Goal: Transaction & Acquisition: Subscribe to service/newsletter

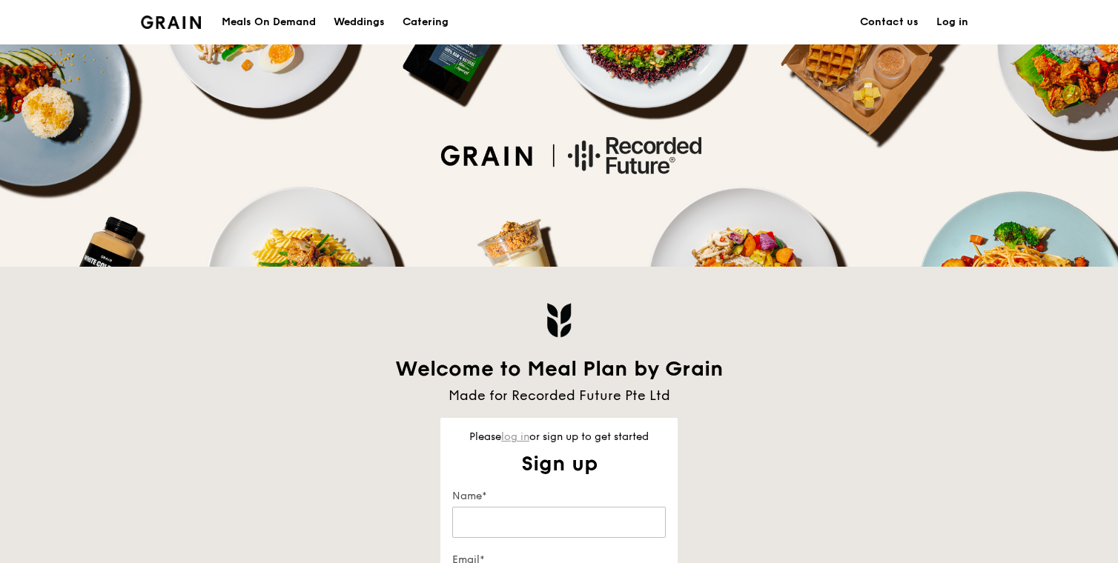
click at [520, 437] on link "log in" at bounding box center [515, 437] width 28 height 13
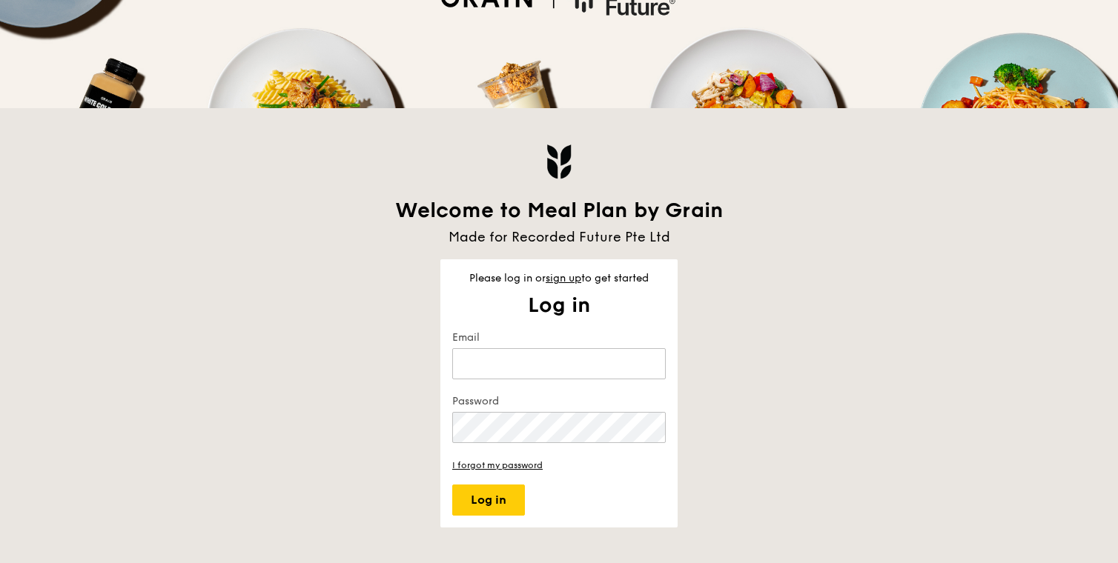
scroll to position [263, 0]
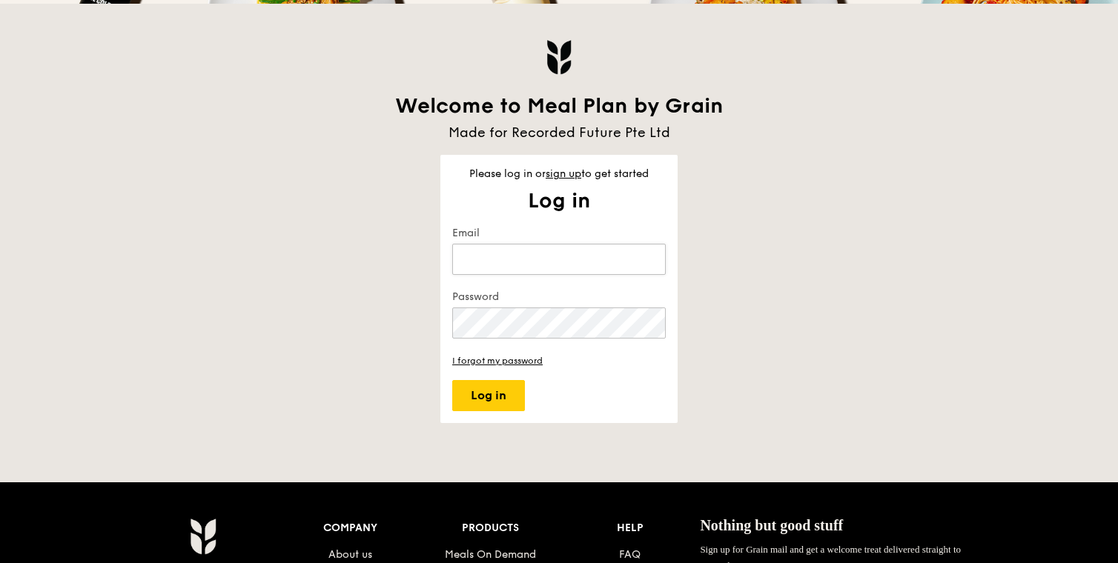
click at [528, 262] on input "Email" at bounding box center [558, 259] width 213 height 31
type input "[EMAIL_ADDRESS][DOMAIN_NAME]"
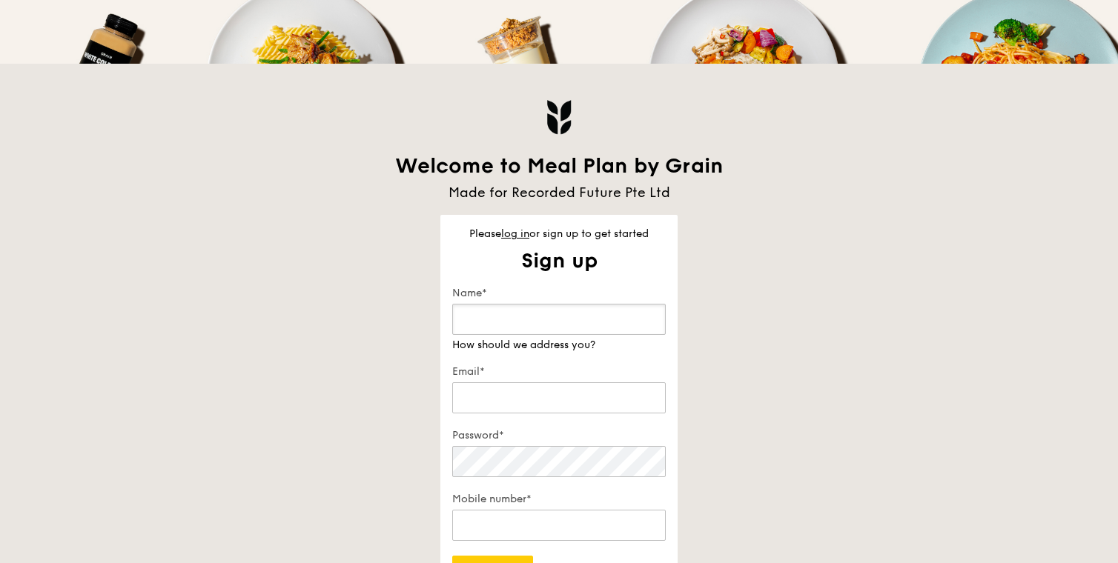
scroll to position [288, 0]
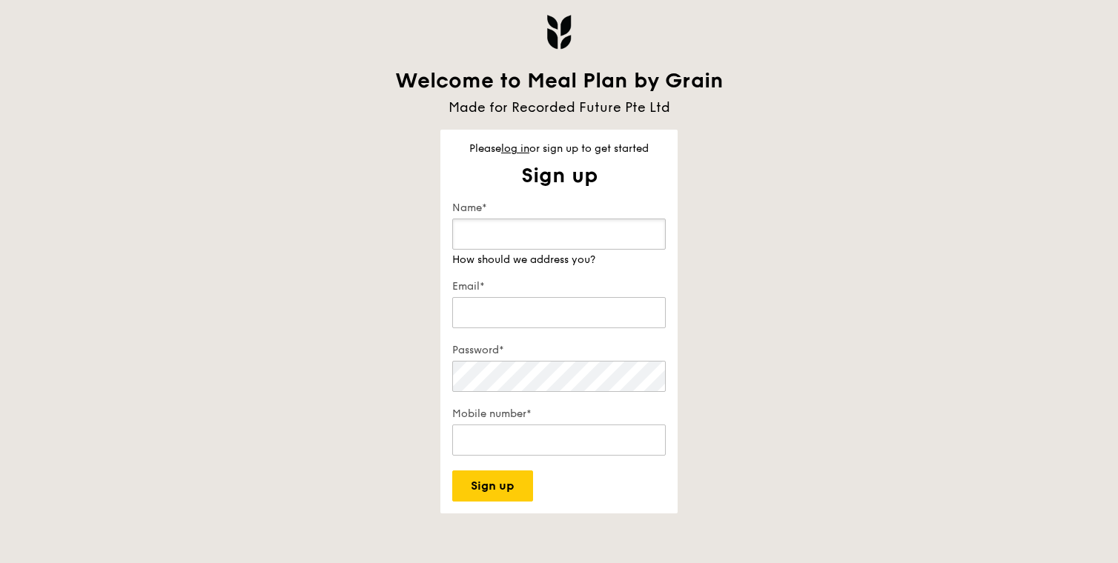
click at [504, 223] on input "Name*" at bounding box center [558, 234] width 213 height 31
click at [523, 147] on link "log in" at bounding box center [515, 148] width 28 height 13
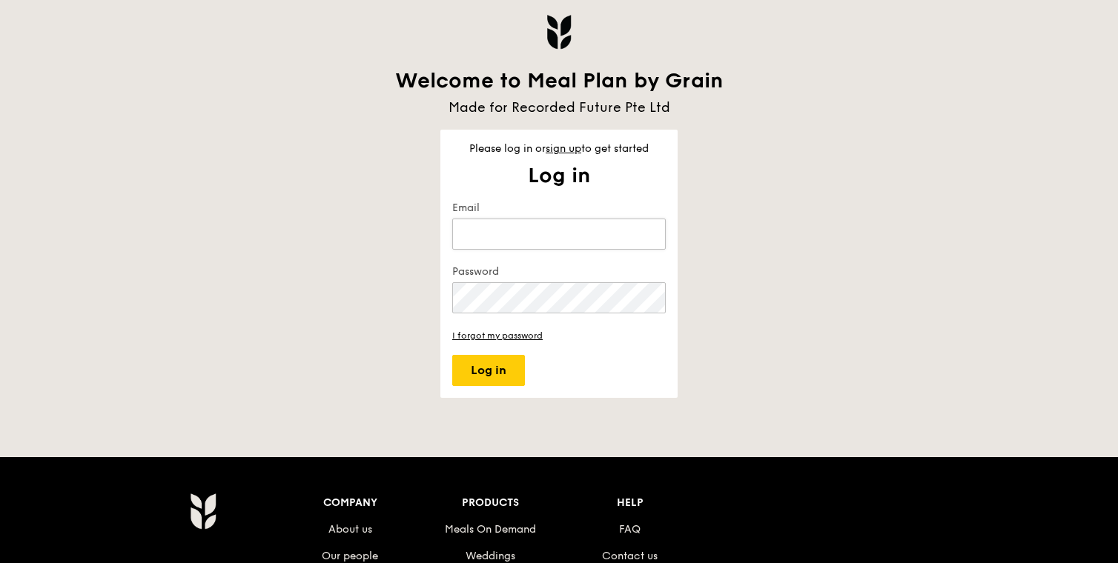
click at [506, 220] on input "Email" at bounding box center [558, 234] width 213 height 31
type input "[EMAIL_ADDRESS][DOMAIN_NAME]"
click at [452, 355] on button "Log in" at bounding box center [488, 370] width 73 height 31
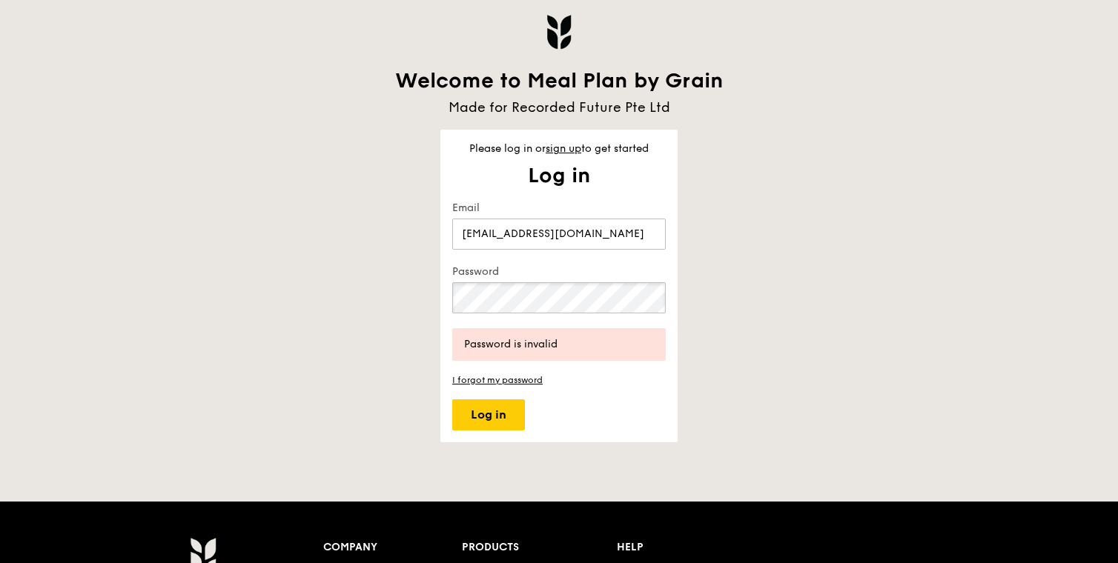
click at [452, 399] on button "Log in" at bounding box center [488, 414] width 73 height 31
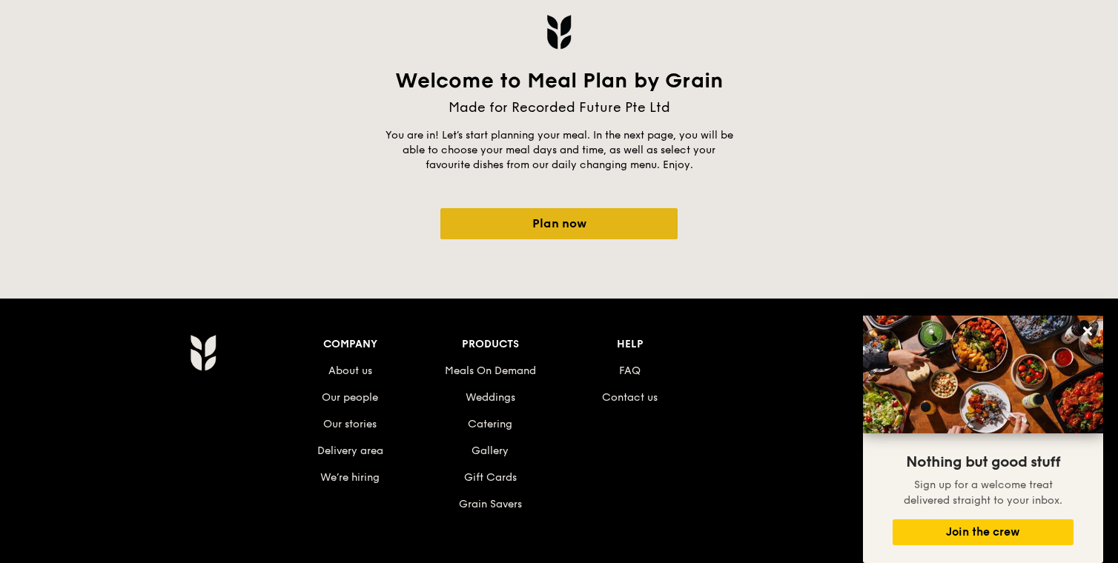
click at [590, 228] on link "Plan now" at bounding box center [558, 223] width 237 height 31
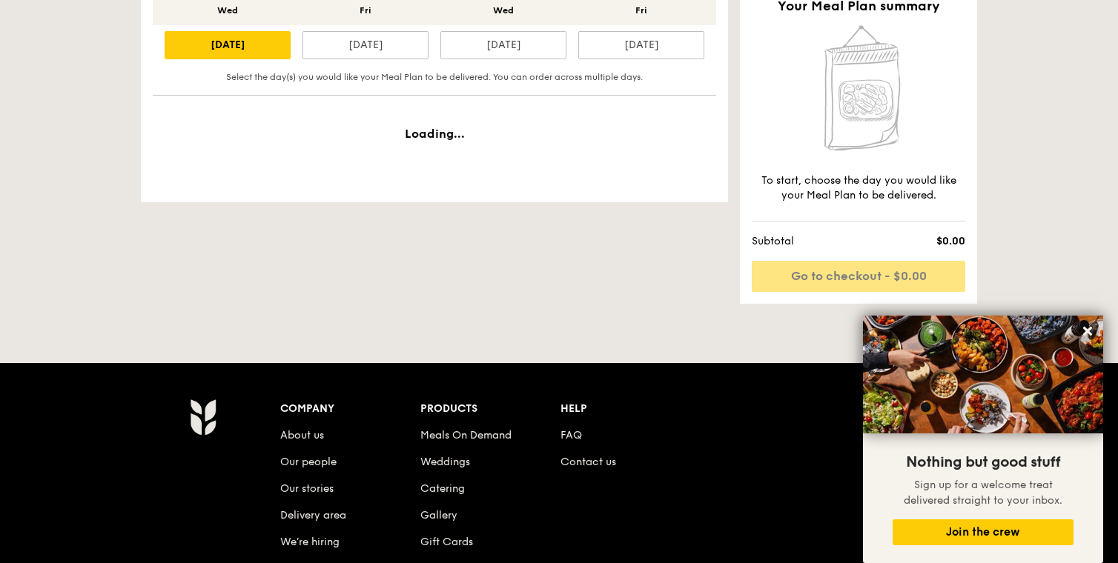
scroll to position [305, 0]
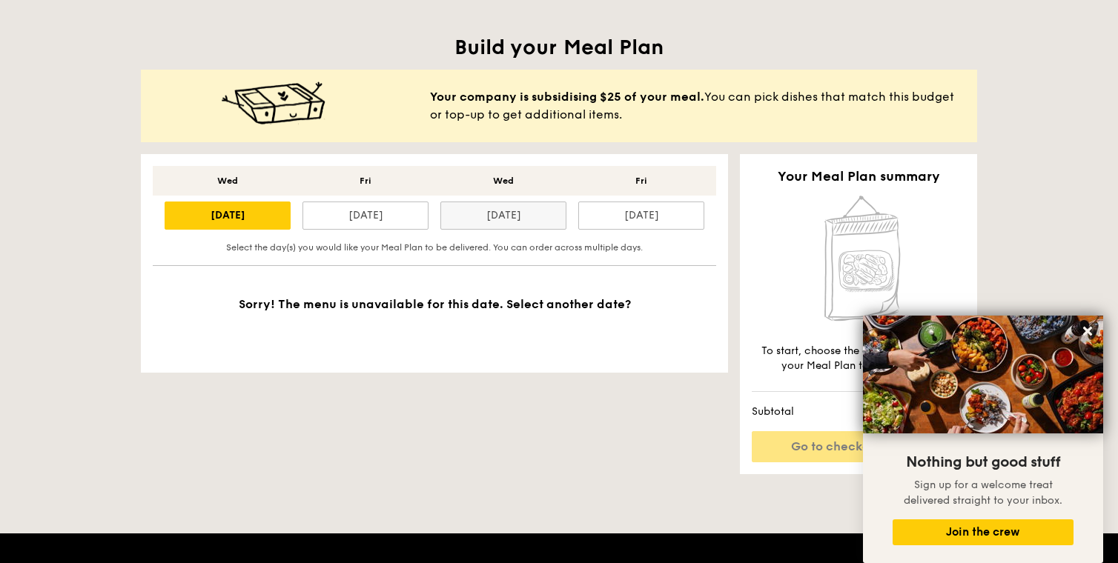
click at [485, 228] on div "[DATE]" at bounding box center [503, 216] width 126 height 28
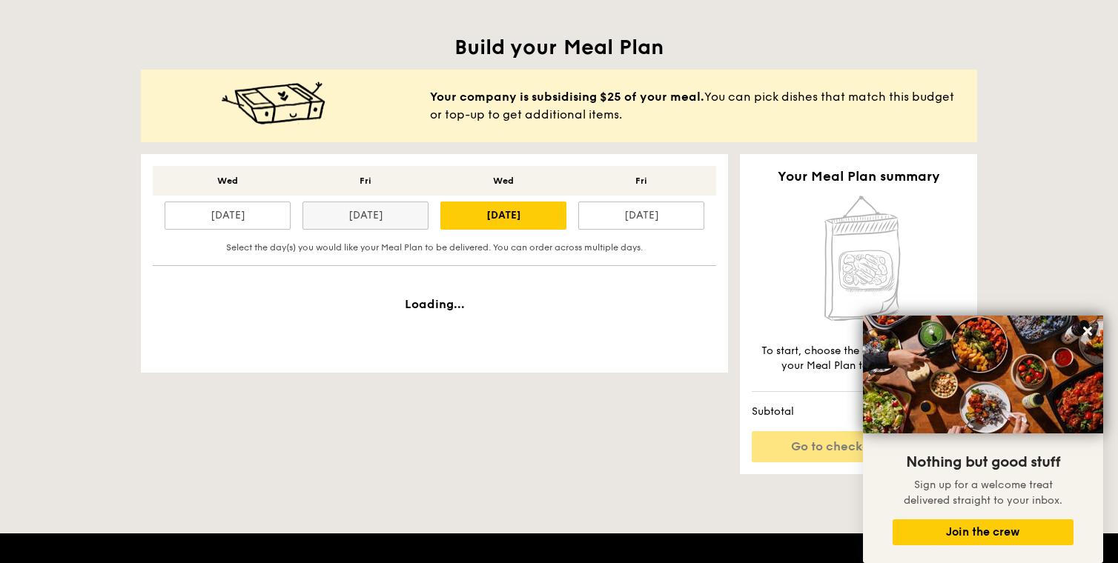
click at [379, 219] on div "[DATE]" at bounding box center [365, 216] width 126 height 28
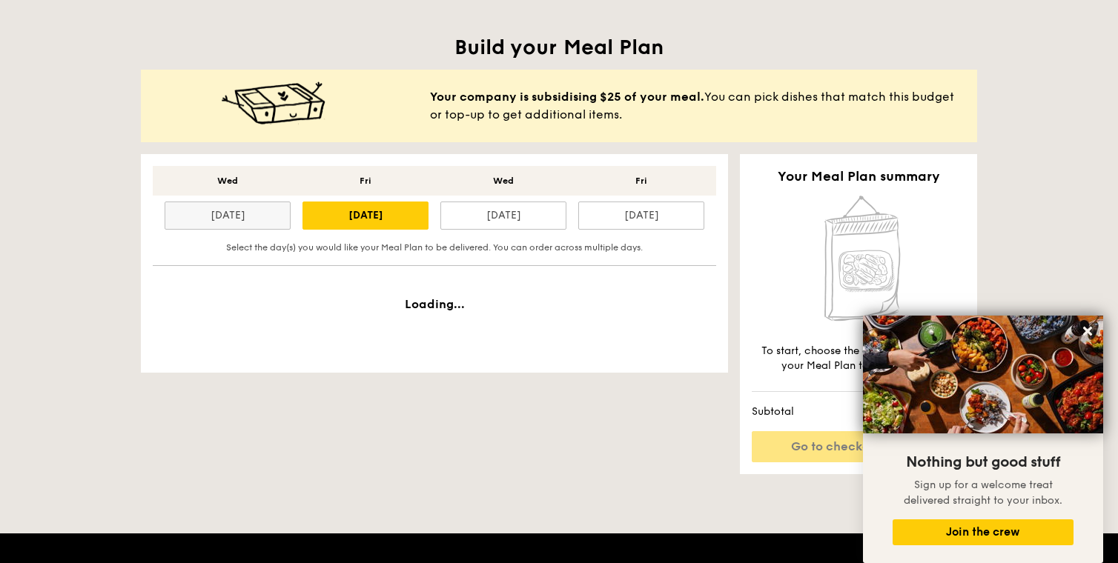
click at [230, 210] on div "[DATE]" at bounding box center [228, 216] width 126 height 28
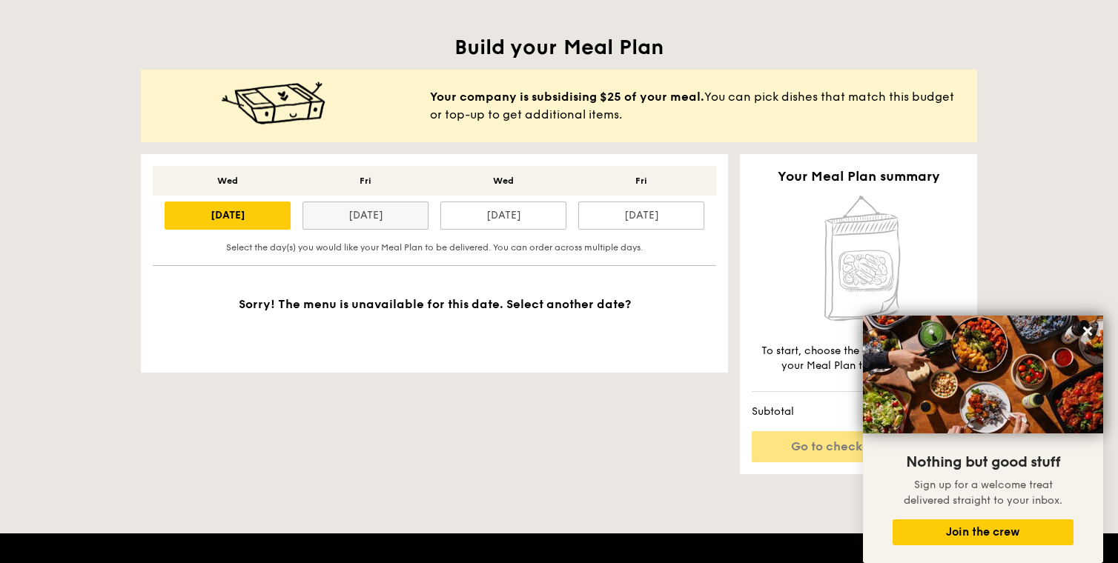
click at [378, 211] on div "[DATE]" at bounding box center [365, 216] width 126 height 28
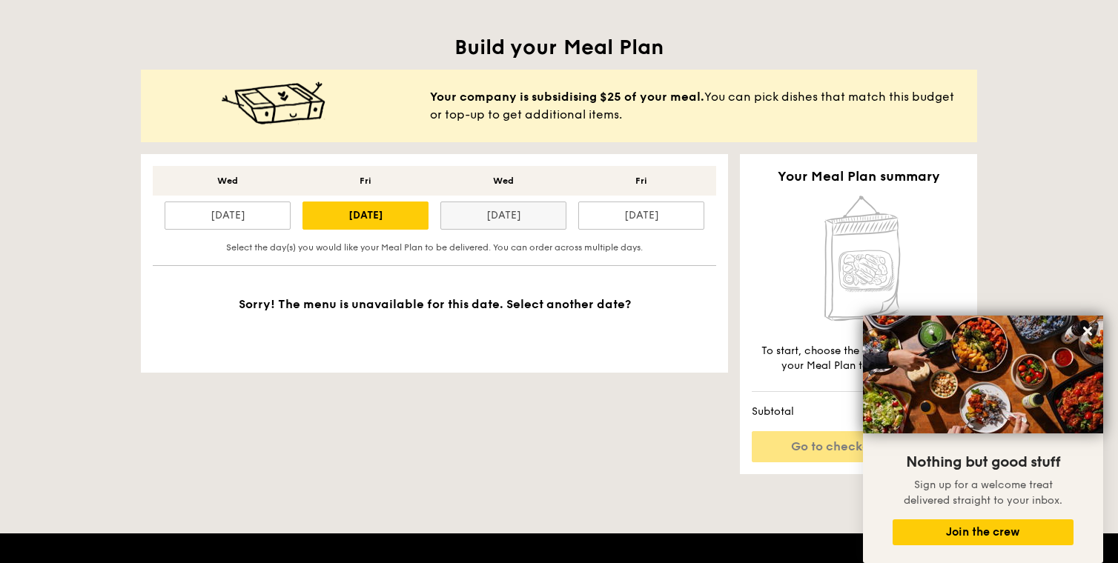
click at [496, 217] on div "[DATE]" at bounding box center [503, 216] width 126 height 28
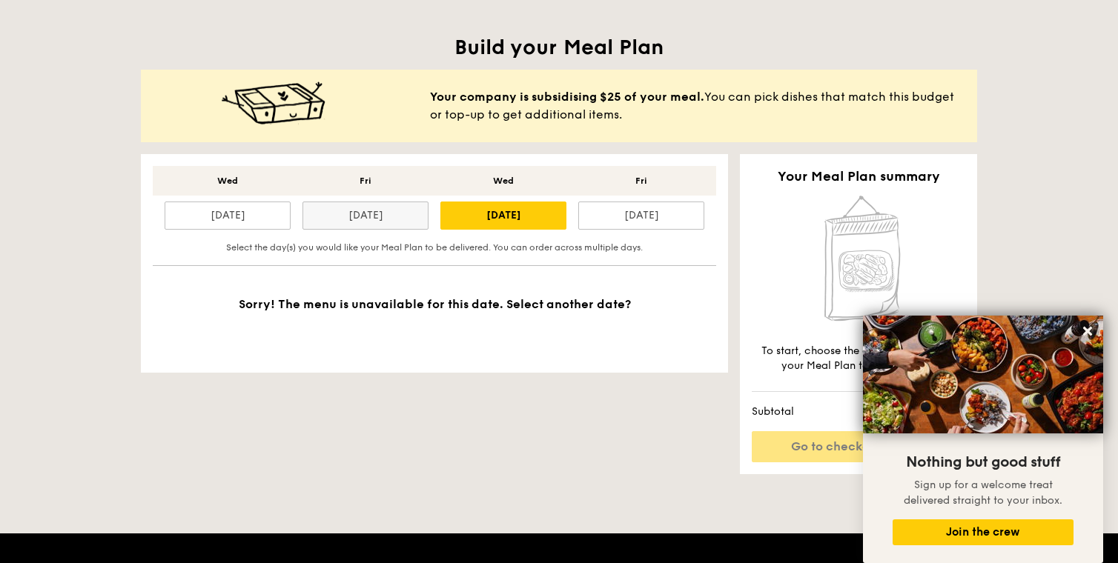
click at [385, 225] on div "[DATE]" at bounding box center [365, 216] width 126 height 28
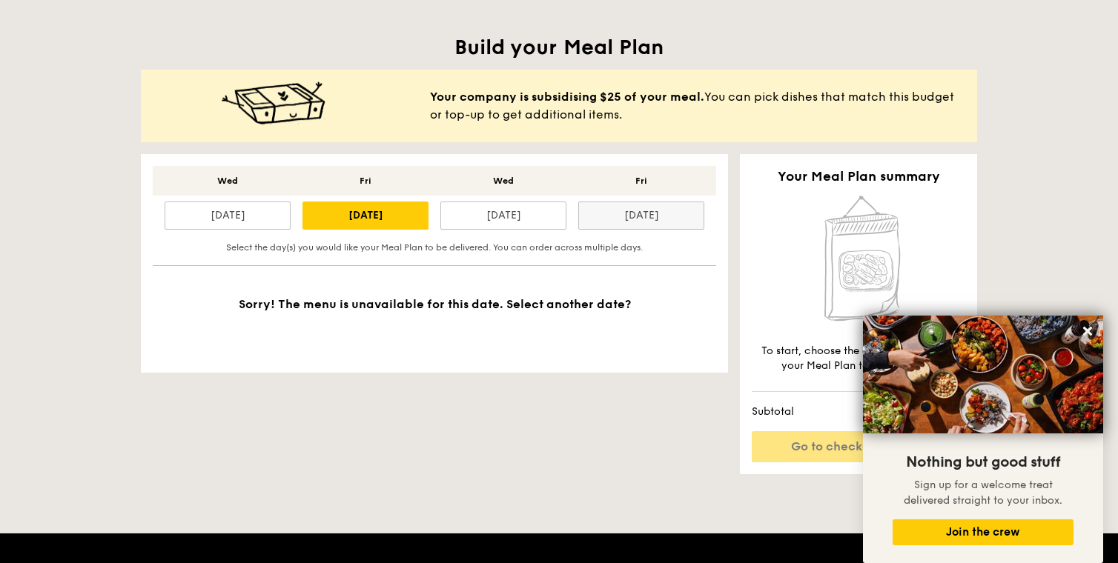
click at [644, 220] on div "[DATE]" at bounding box center [641, 216] width 126 height 28
